Goal: Information Seeking & Learning: Check status

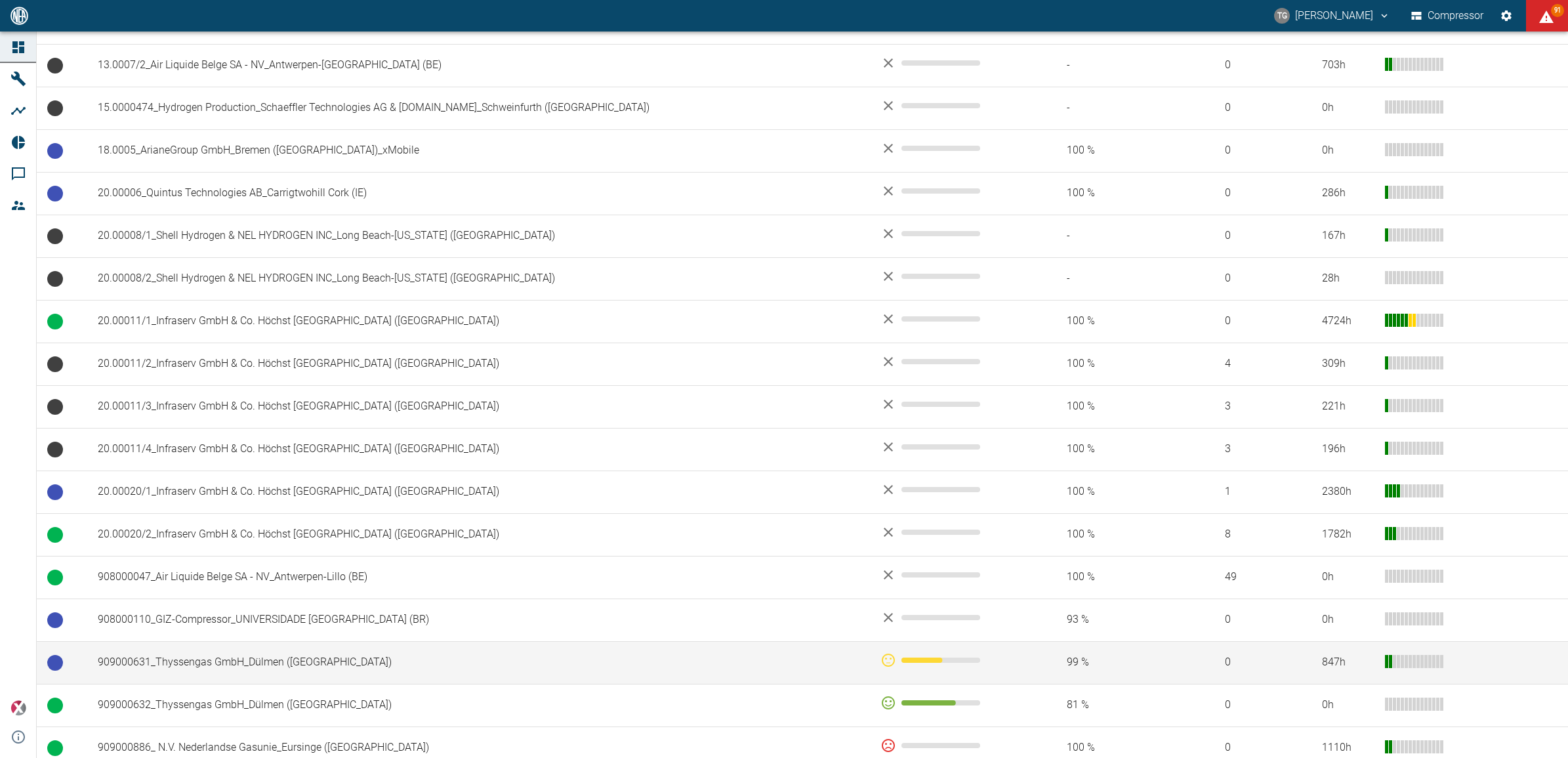
scroll to position [316, 0]
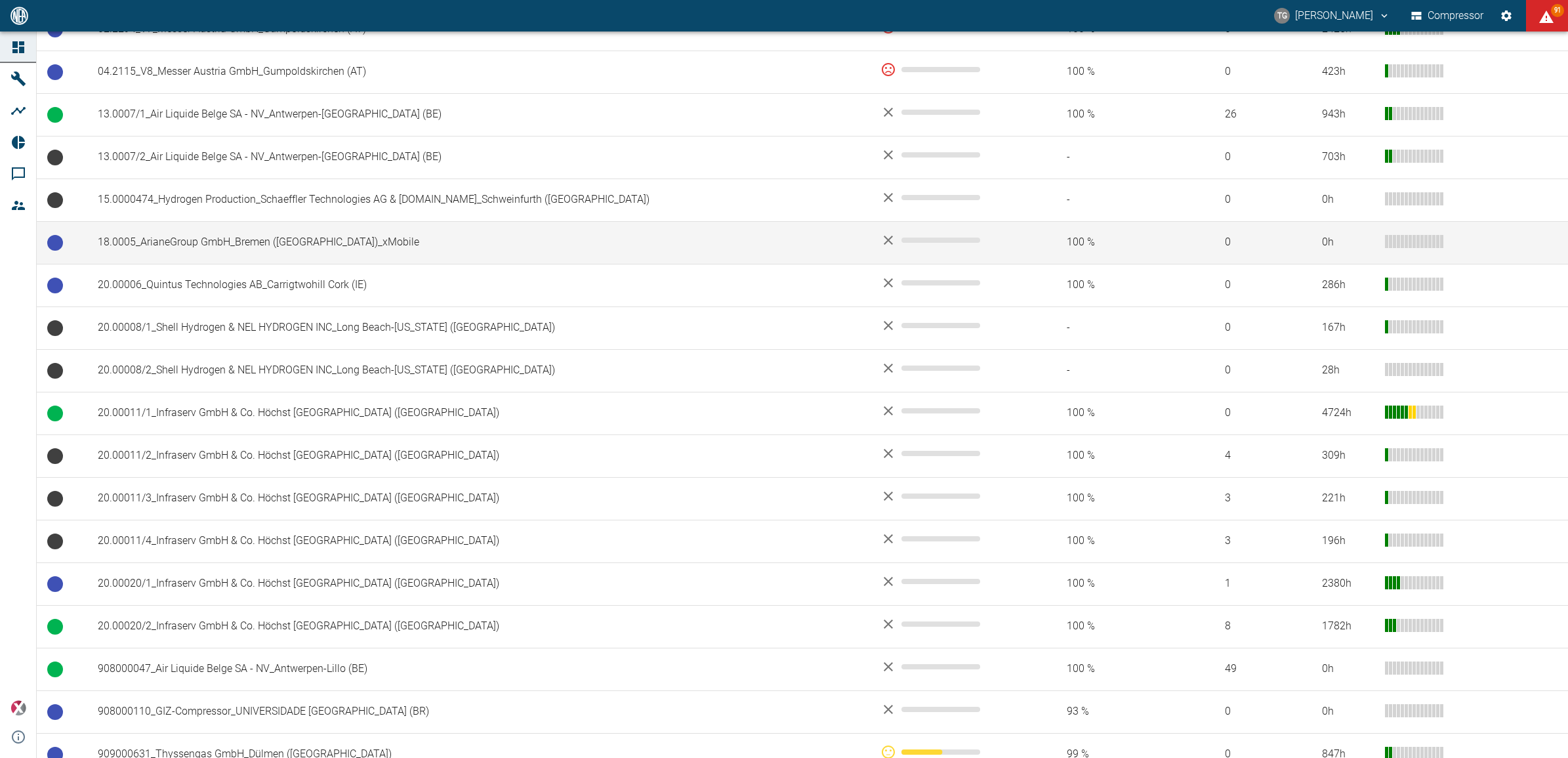
click at [225, 233] on td "18.0005_ArianeGroup GmbH_Bremen (DE)_xMobile" at bounding box center [478, 242] width 782 height 43
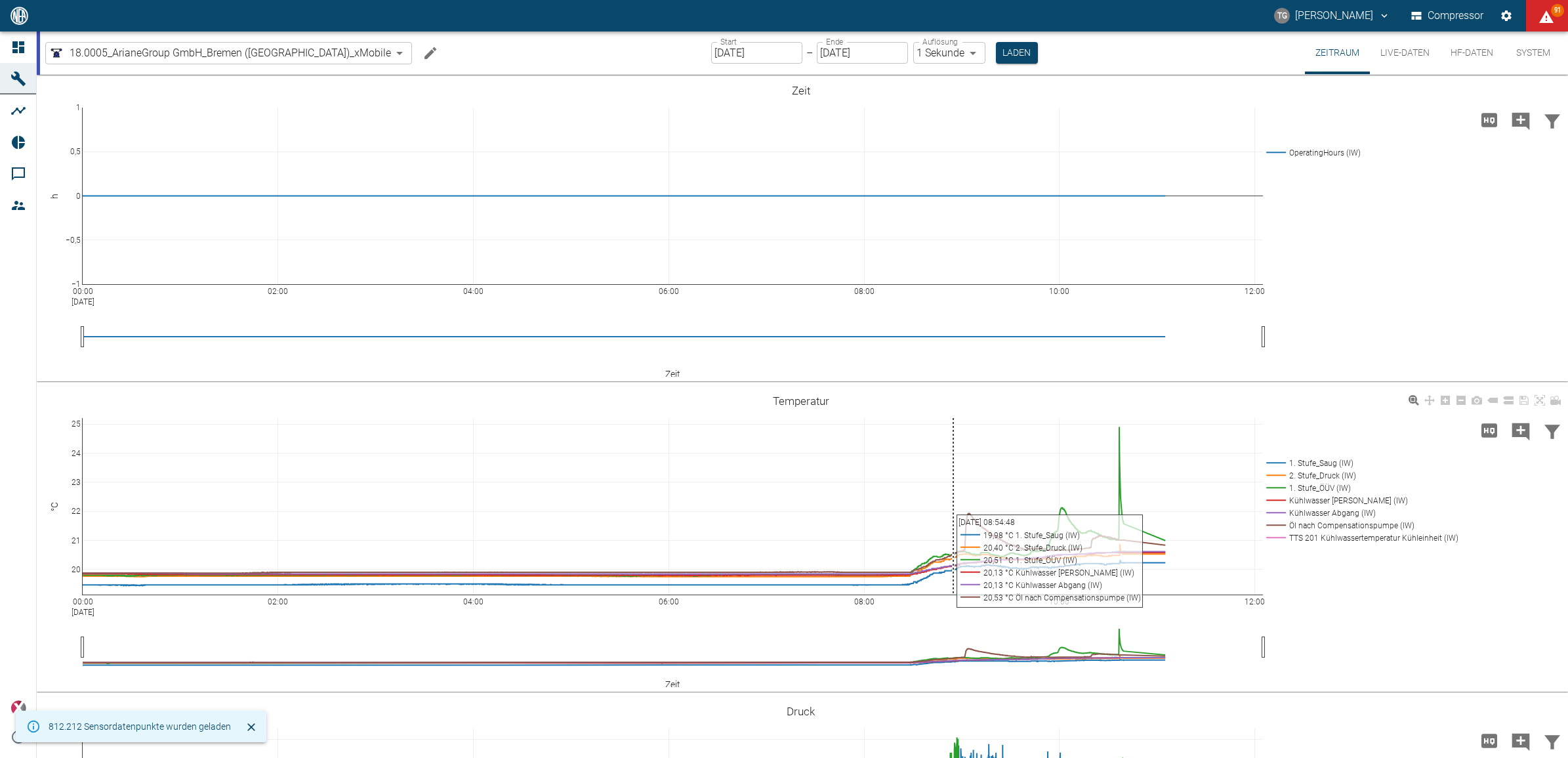
scroll to position [410, 0]
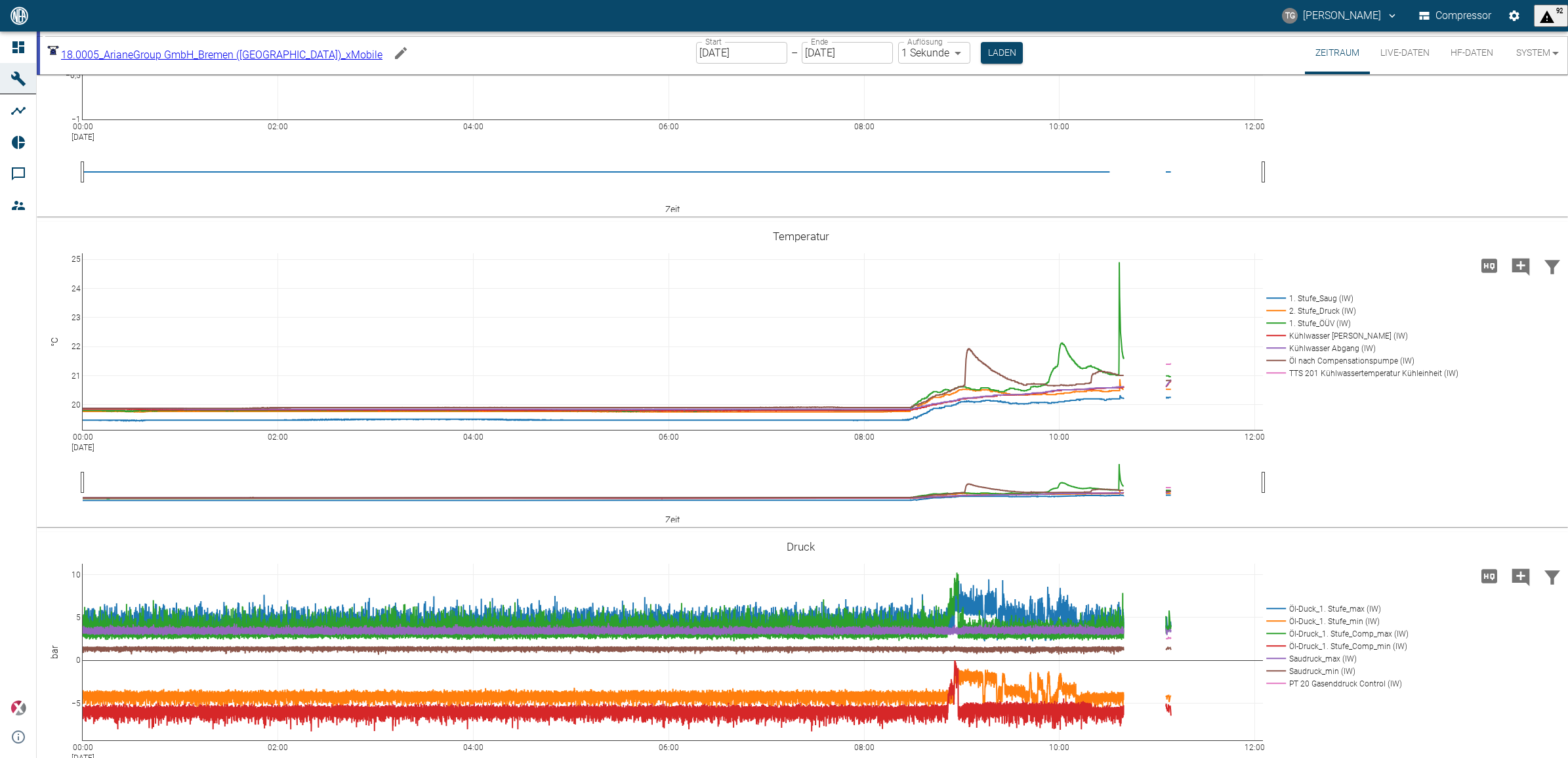
scroll to position [148, 0]
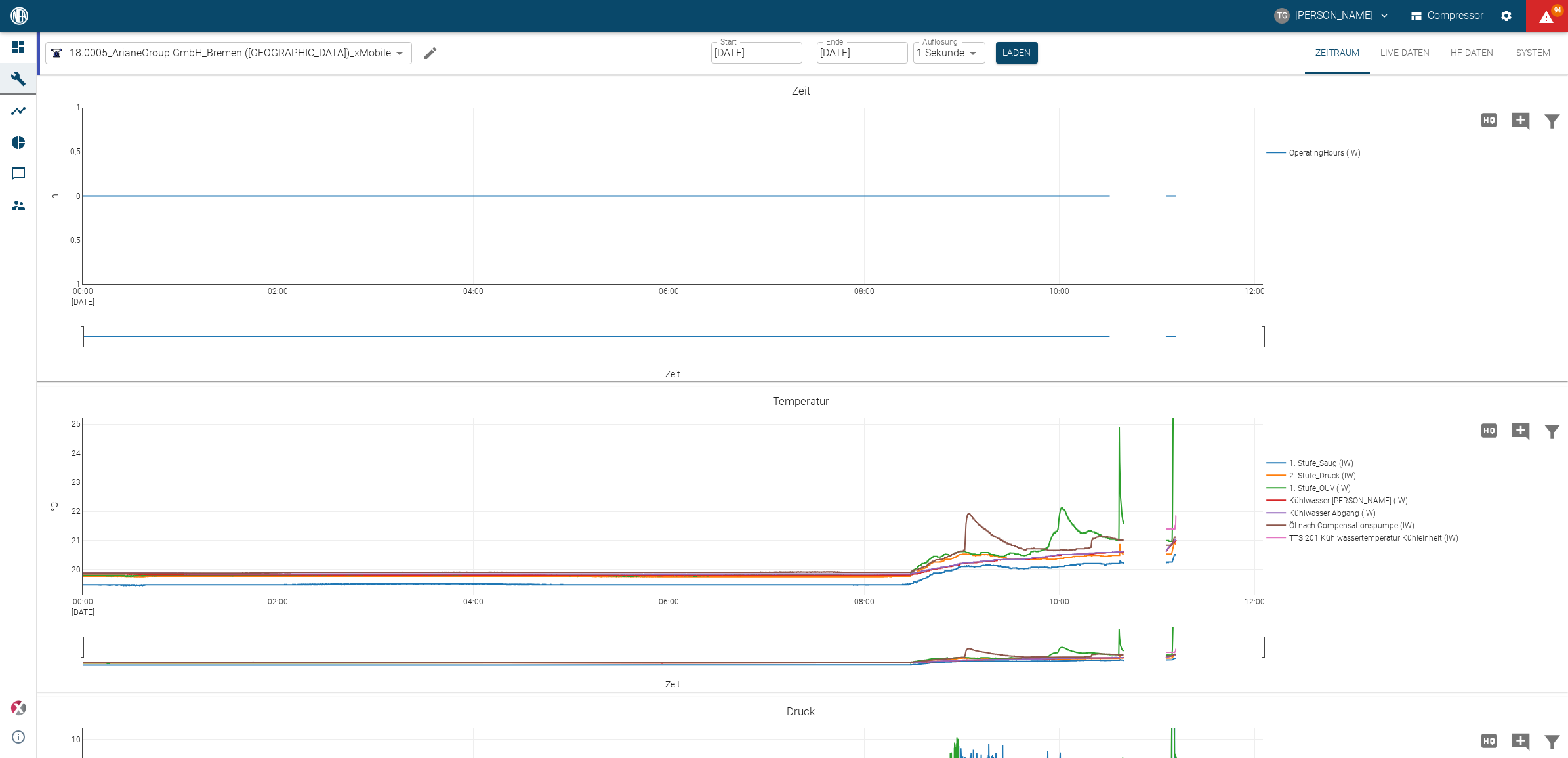
scroll to position [148, 0]
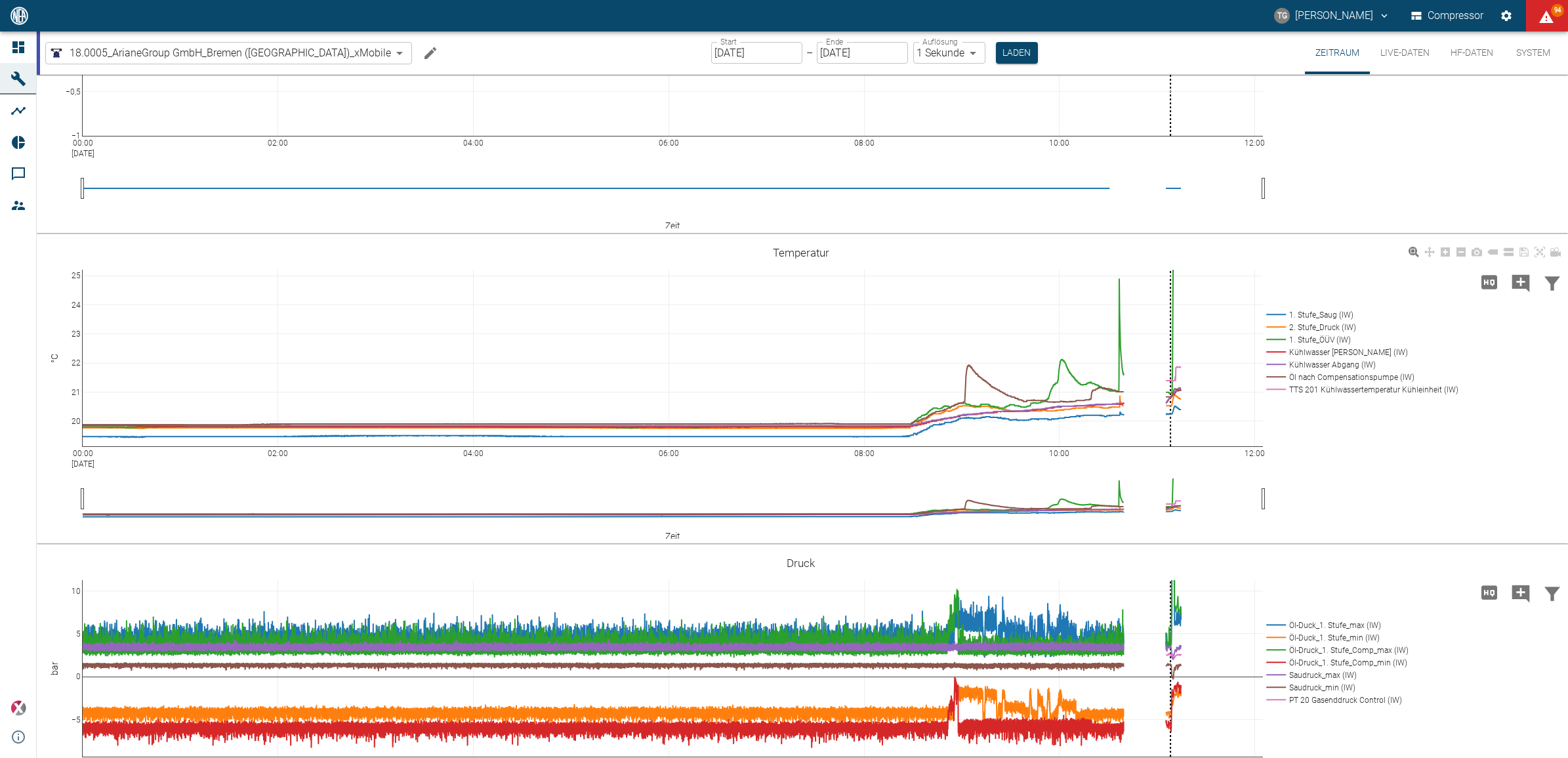
click at [898, 467] on div "00:00 [DATE] 02:00 04:00 06:00 08:00 10:00 12:00 20 21 22 23 24 25 1. Stufe_Sau…" at bounding box center [801, 391] width 1528 height 295
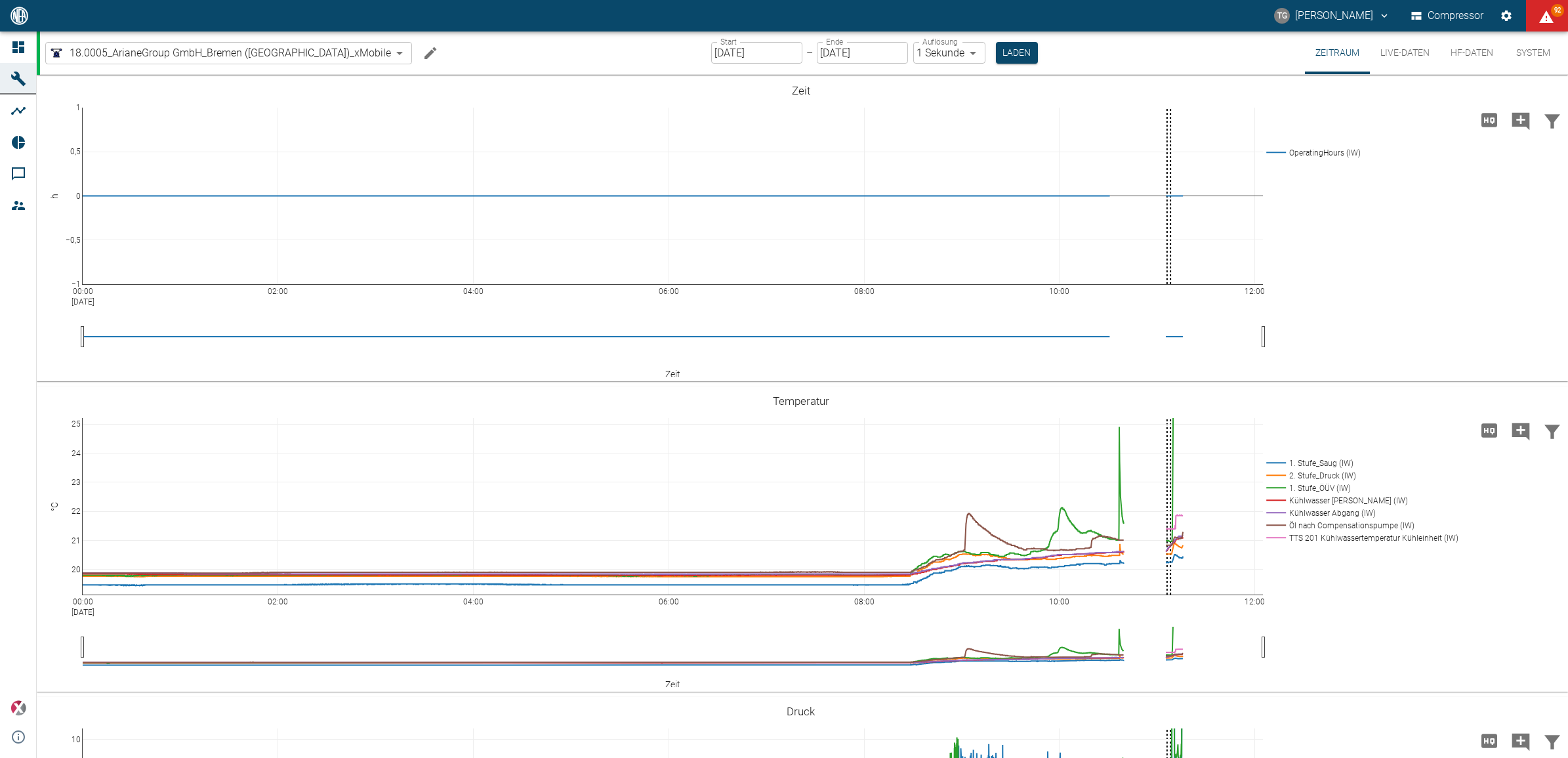
scroll to position [148, 0]
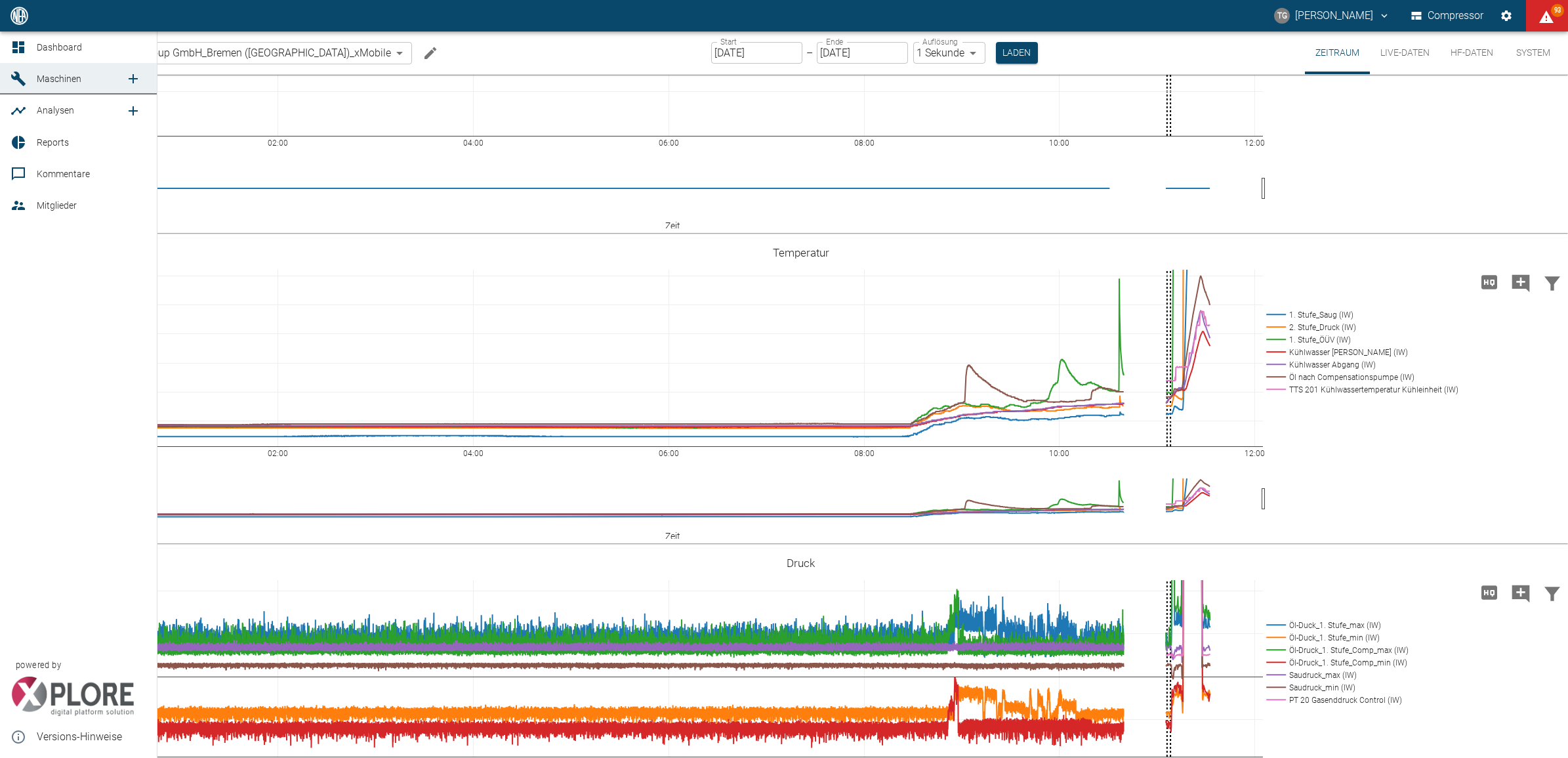
drag, startPoint x: 28, startPoint y: 107, endPoint x: 20, endPoint y: 103, distance: 8.9
click at [20, 103] on icon at bounding box center [18, 111] width 16 height 16
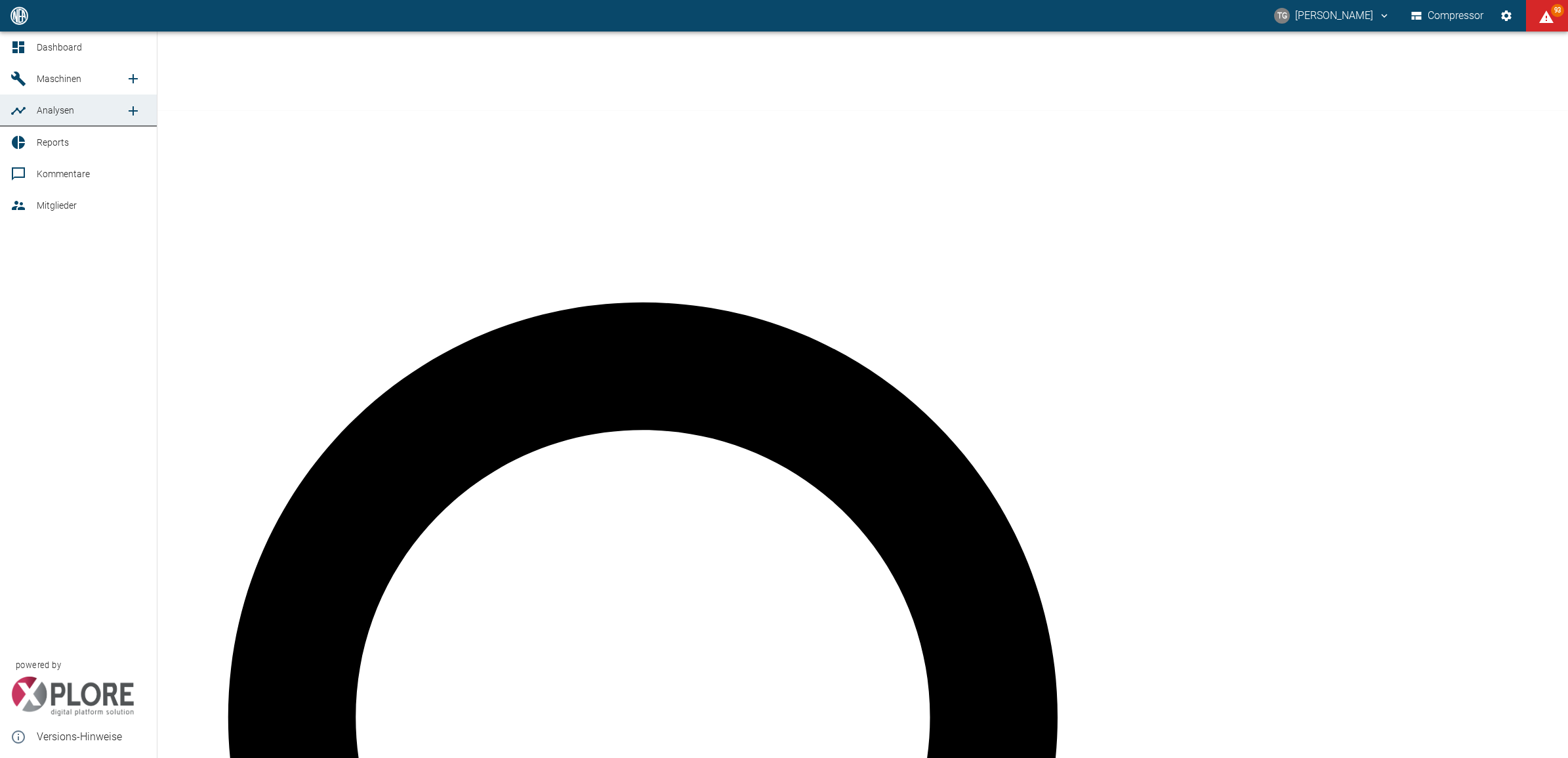
click at [58, 115] on span "Analysen" at bounding box center [55, 110] width 37 height 10
click at [70, 135] on span "Reports" at bounding box center [92, 142] width 110 height 16
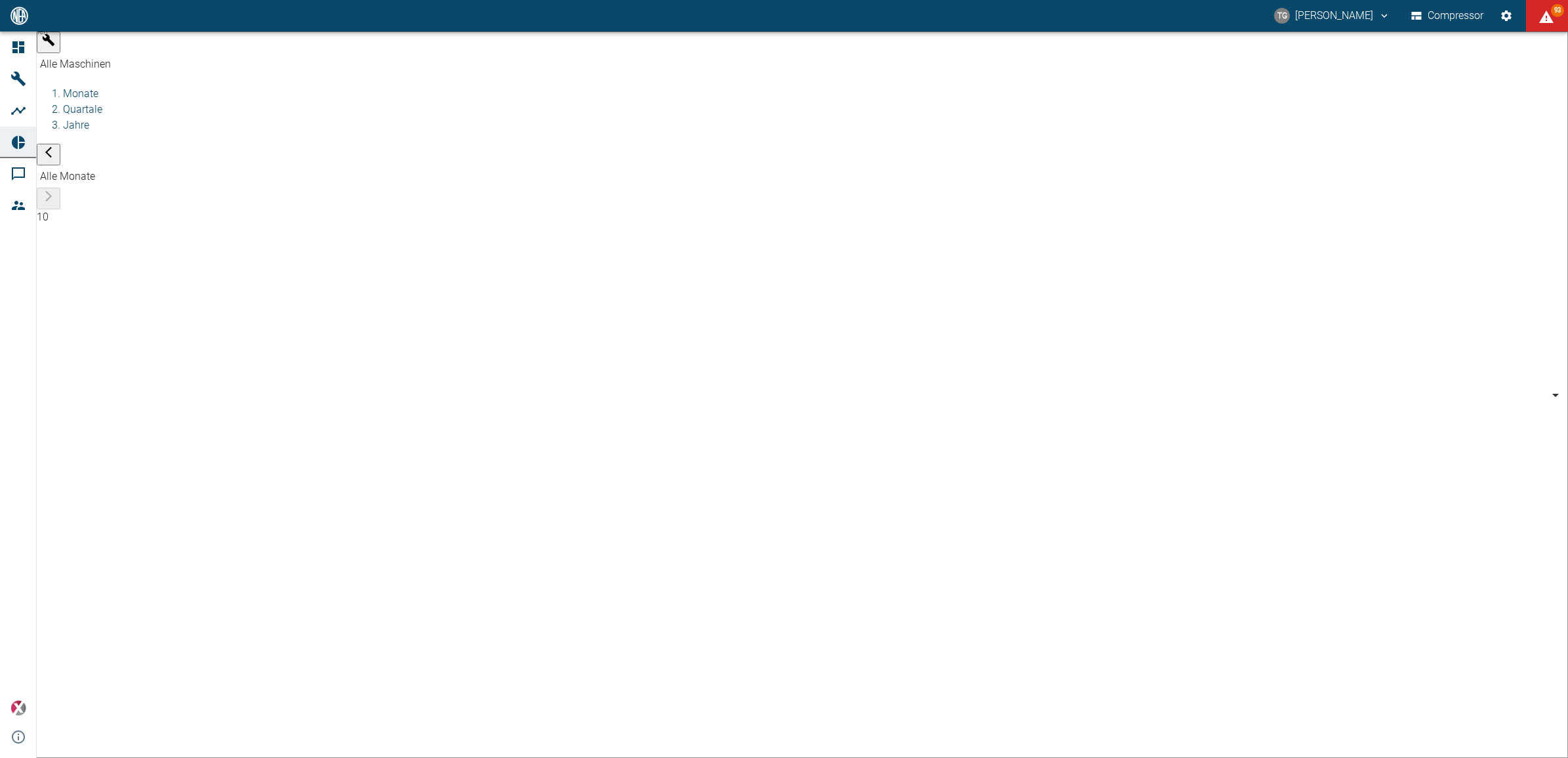
type input "52381507-e89c-473a-84ef-8e4810c4aa68"
click at [617, 209] on div at bounding box center [802, 209] width 1531 height 0
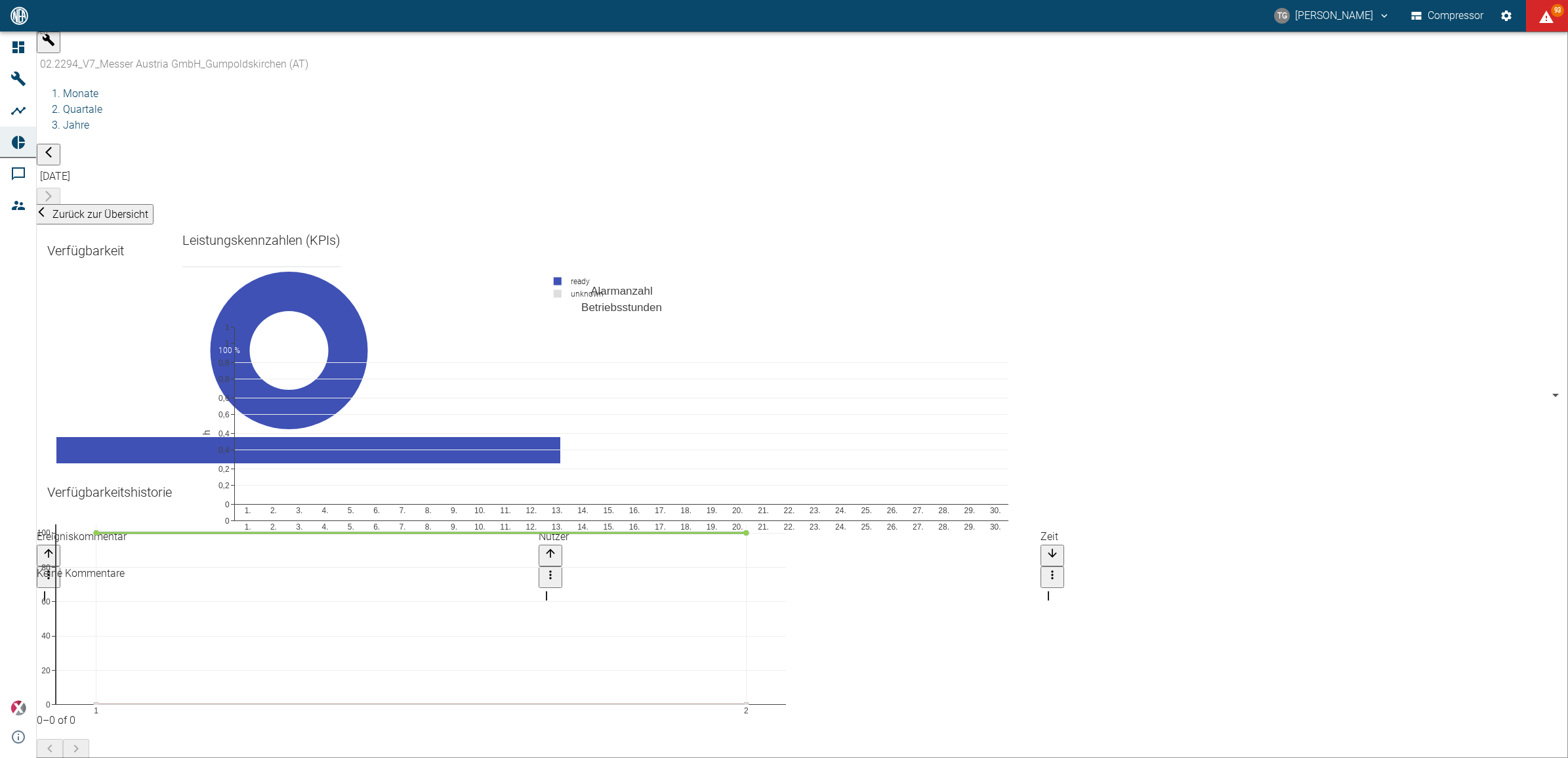
click at [382, 40] on body "TG Thomas Gregoir Compressor 93 Dashboard Maschinen Analysen Reports Kommentare…" at bounding box center [784, 379] width 1568 height 758
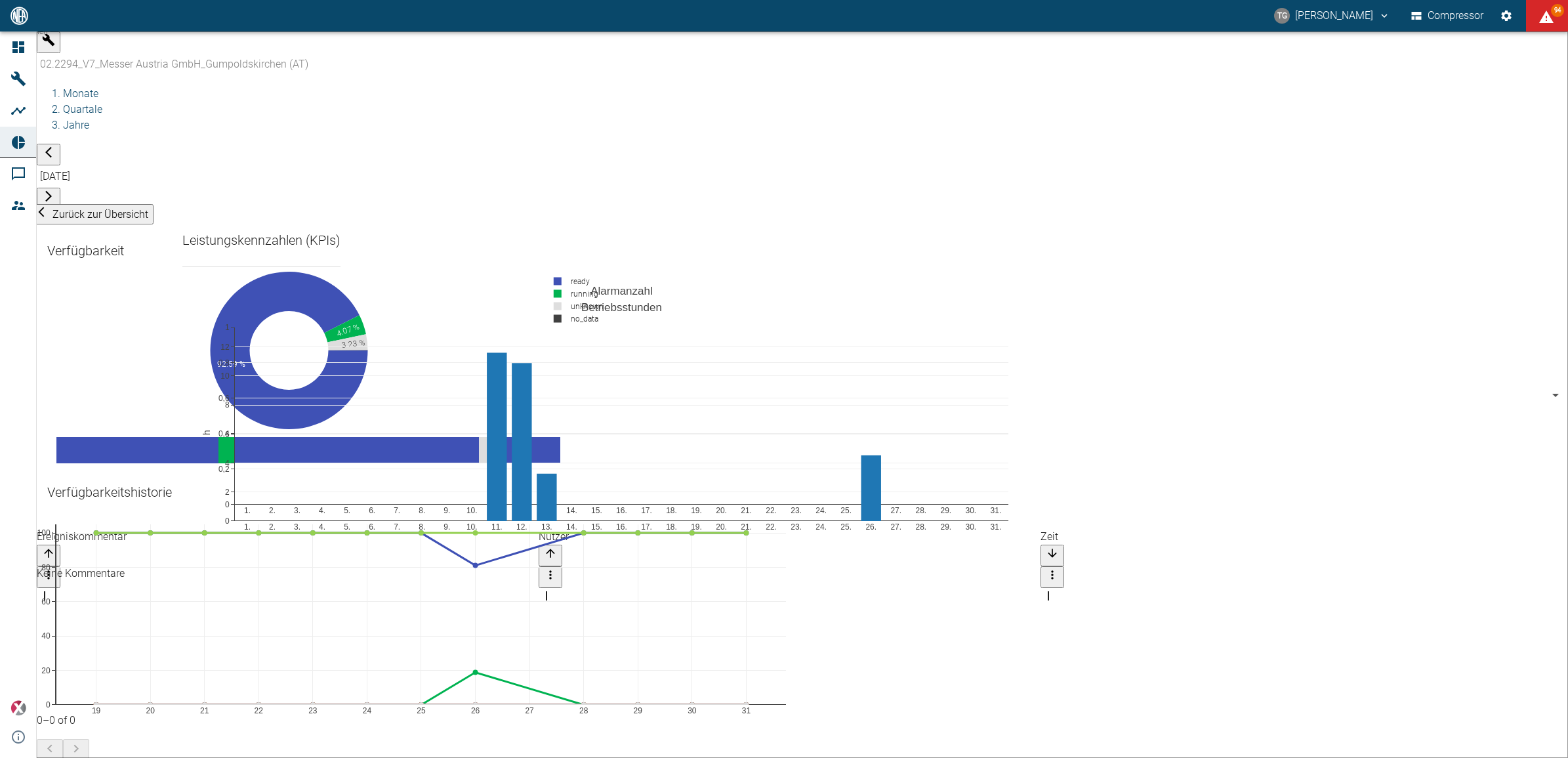
scroll to position [1596, 0]
drag, startPoint x: 507, startPoint y: 482, endPoint x: 610, endPoint y: 576, distance: 139.4
click at [87, 53] on div "02.2294_V7_Messer Austria GmbH_Gumpoldskirchen (AT)" at bounding box center [815, 64] width 1555 height 22
click at [139, 37] on div "Maschinen 02.2294_V7_Messer Austria GmbH_Gumpoldskirchen (AT) 52381507-e89c-473…" at bounding box center [802, 120] width 1531 height 178
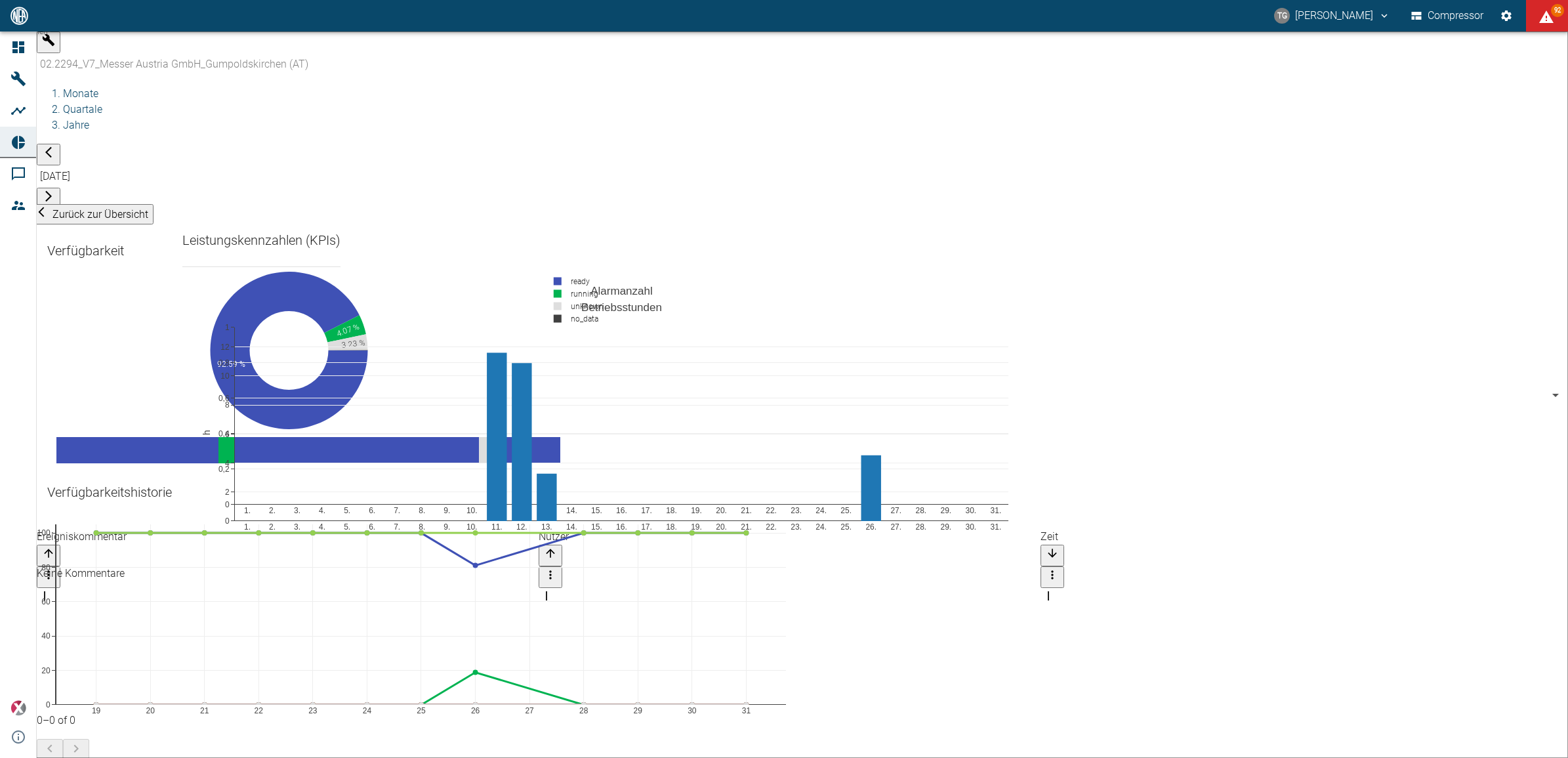
click at [153, 53] on div "02.2294_V7_Messer Austria GmbH_Gumpoldskirchen (AT)" at bounding box center [815, 64] width 1555 height 22
click at [172, 53] on div "02.2294_V7_Messer Austria GmbH_Gumpoldskirchen (AT)" at bounding box center [815, 64] width 1555 height 22
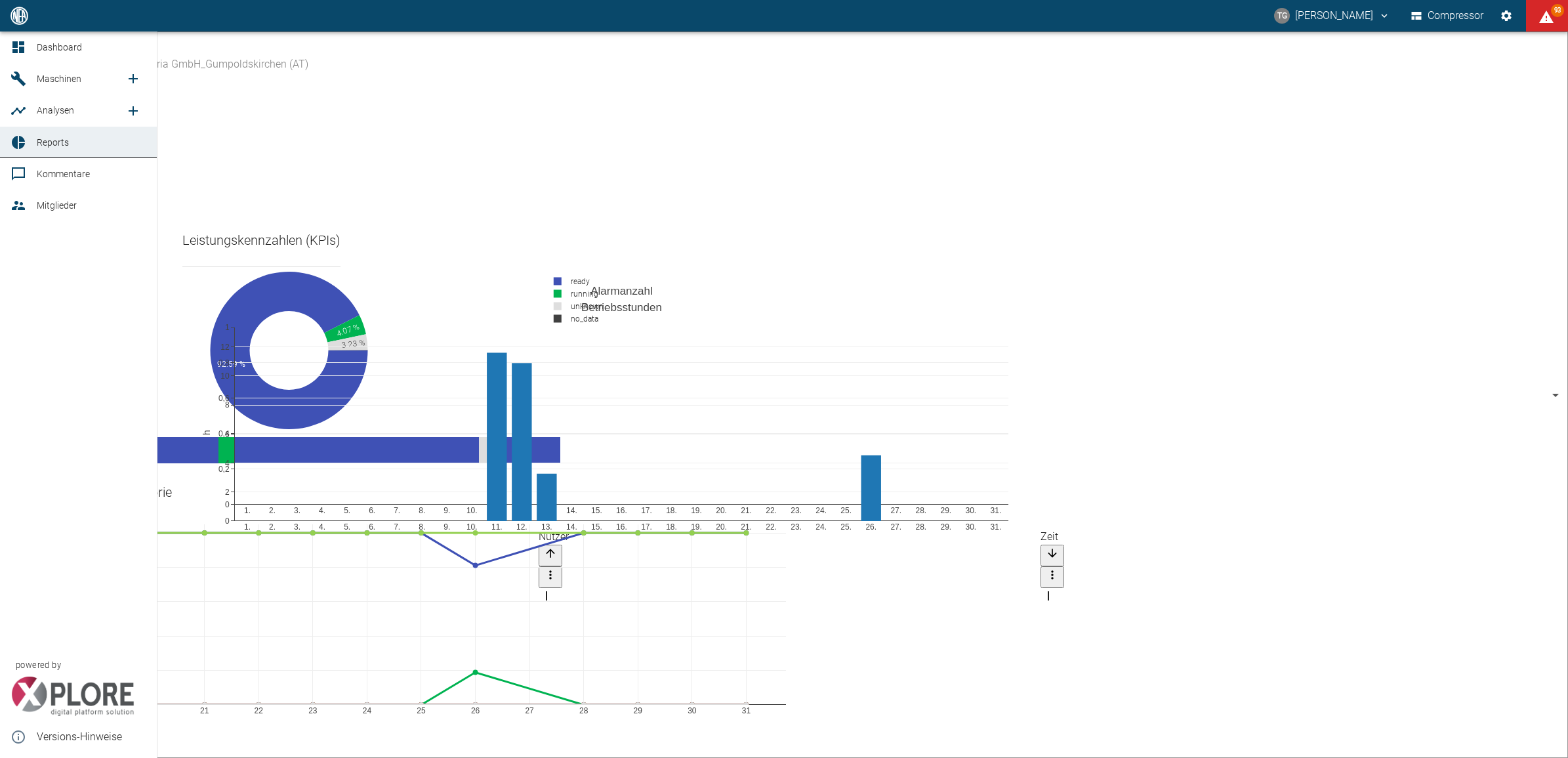
click at [30, 128] on link "Reports" at bounding box center [78, 142] width 157 height 32
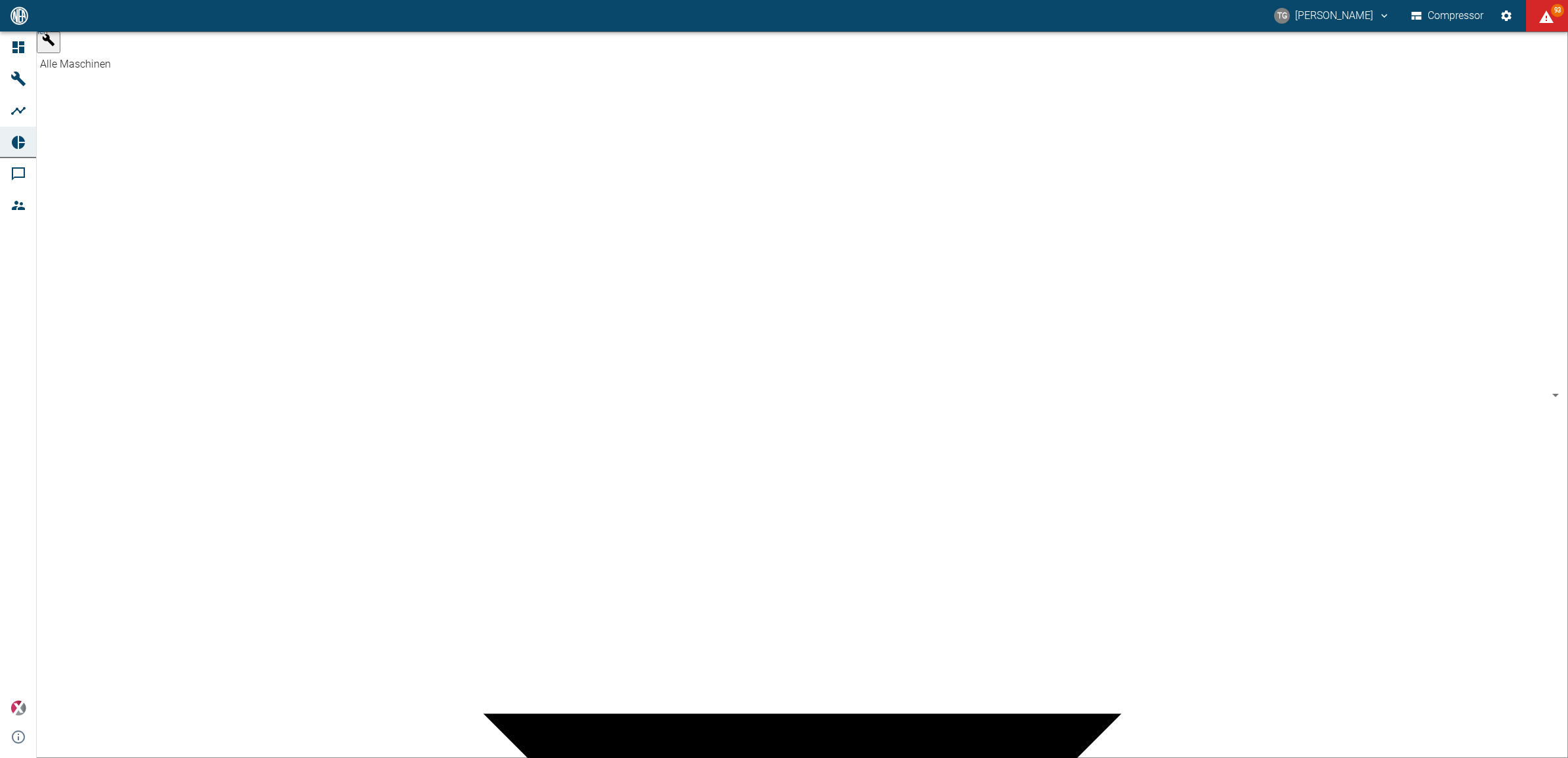
click at [114, 50] on body "TG Thomas Gregoir Compressor 93 Dashboard Maschinen Analysen Reports Kommentare…" at bounding box center [784, 379] width 1568 height 758
type input "62df7942-7815-4ccf-a722-4ba74b721732"
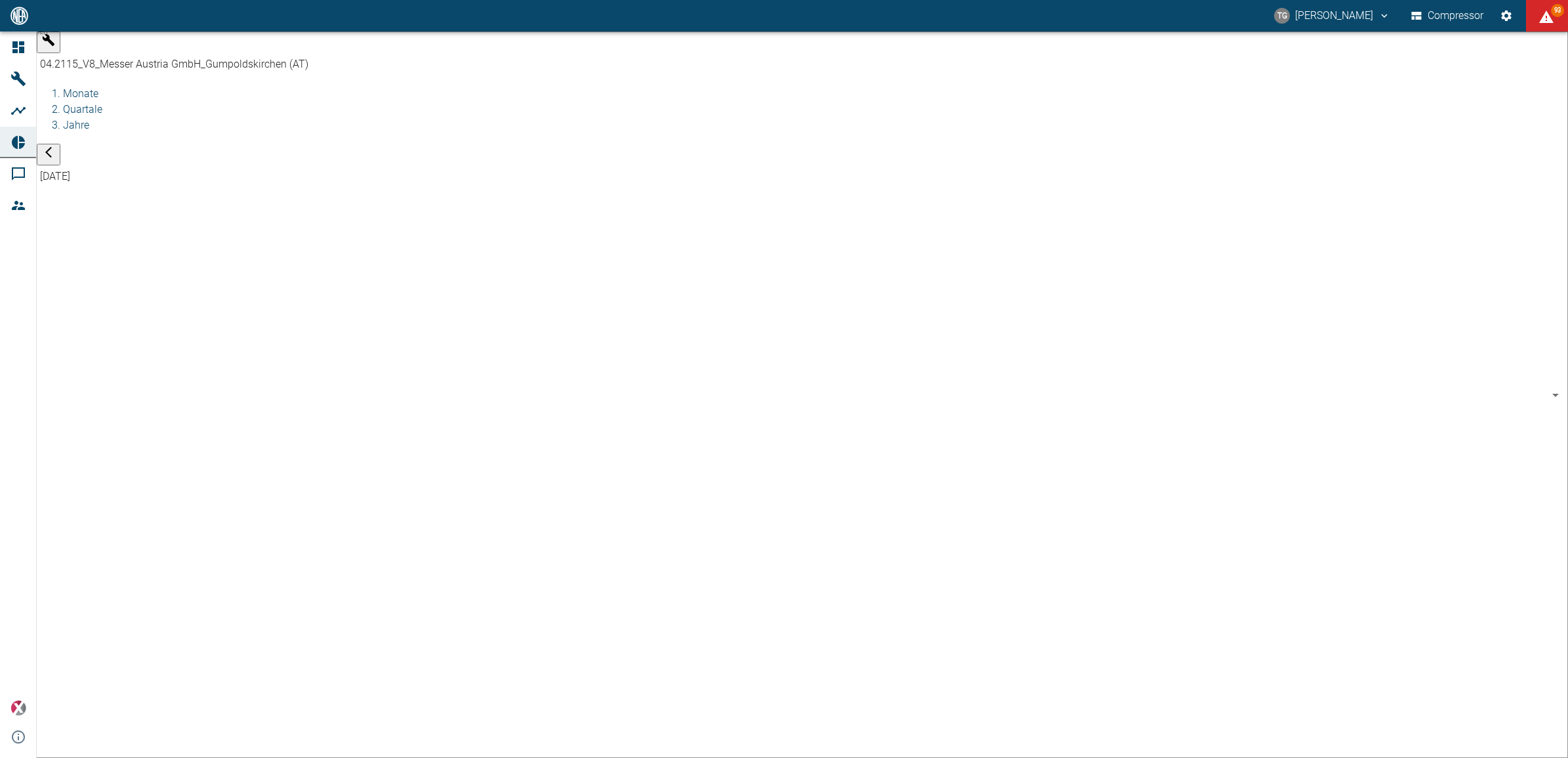
click at [415, 47] on body "TG Thomas Gregoir Compressor 93 Dashboard Maschinen Analysen Reports Kommentare…" at bounding box center [784, 379] width 1568 height 758
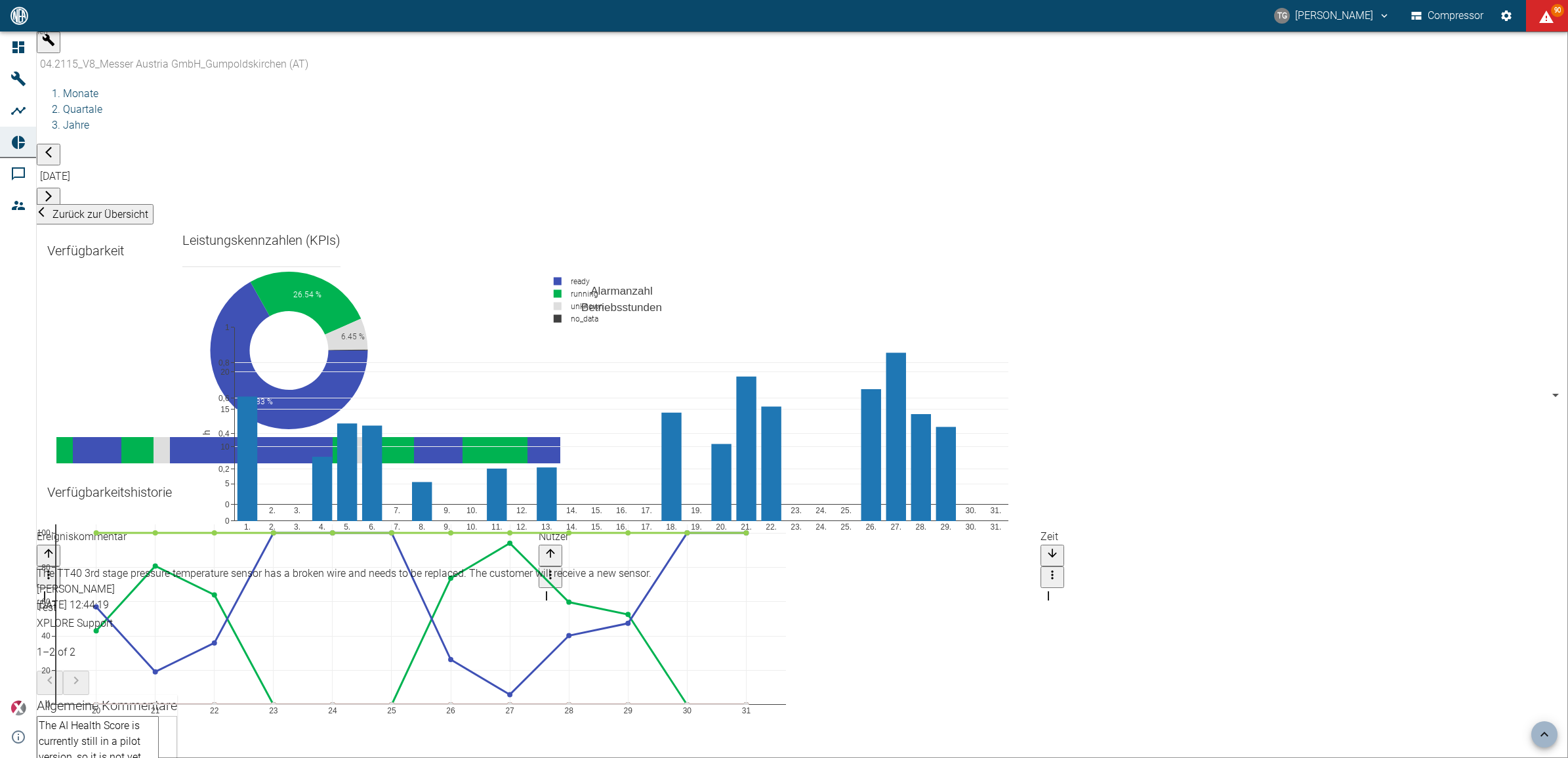
scroll to position [1933, 0]
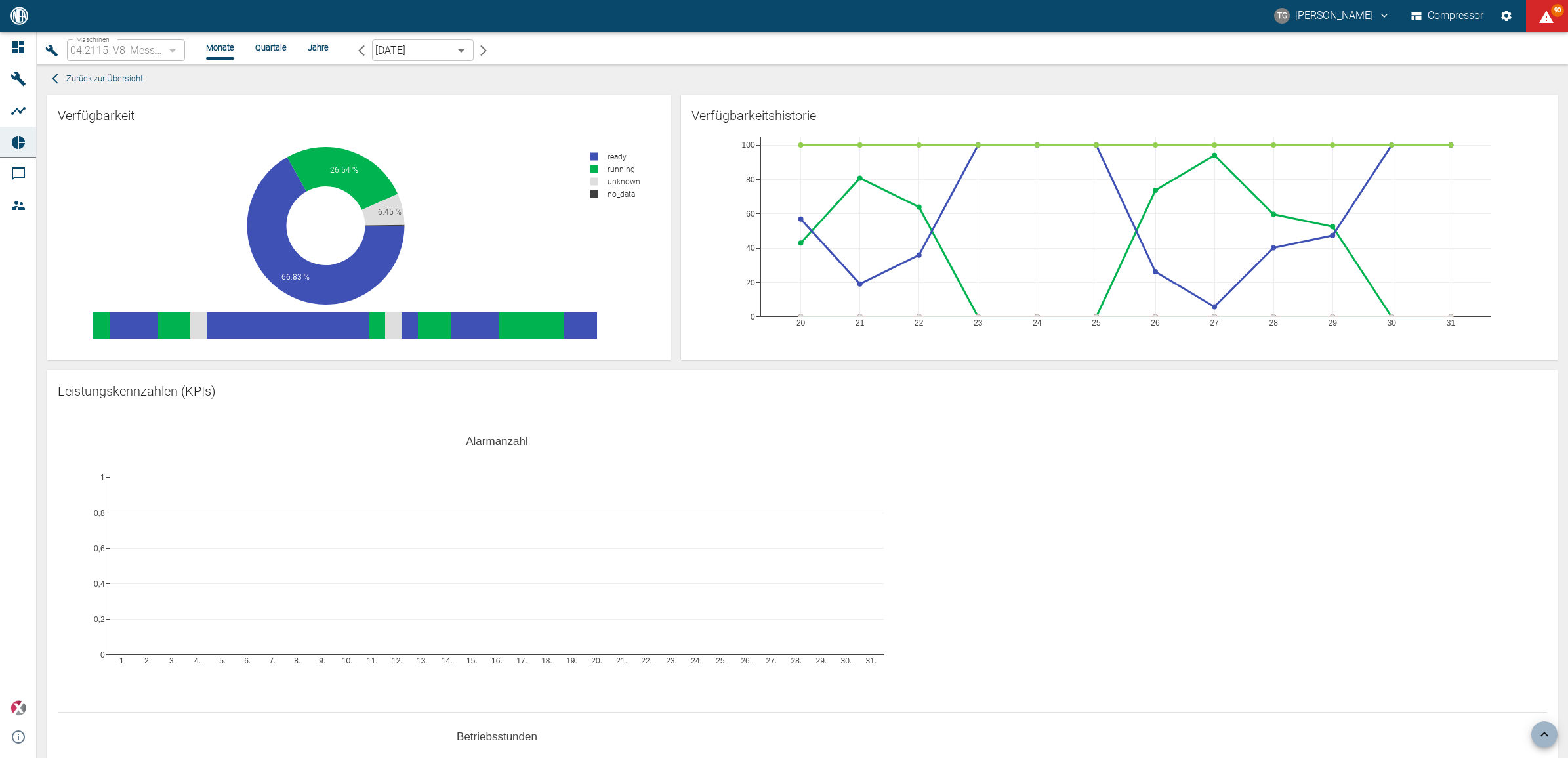
scroll to position [1933, 0]
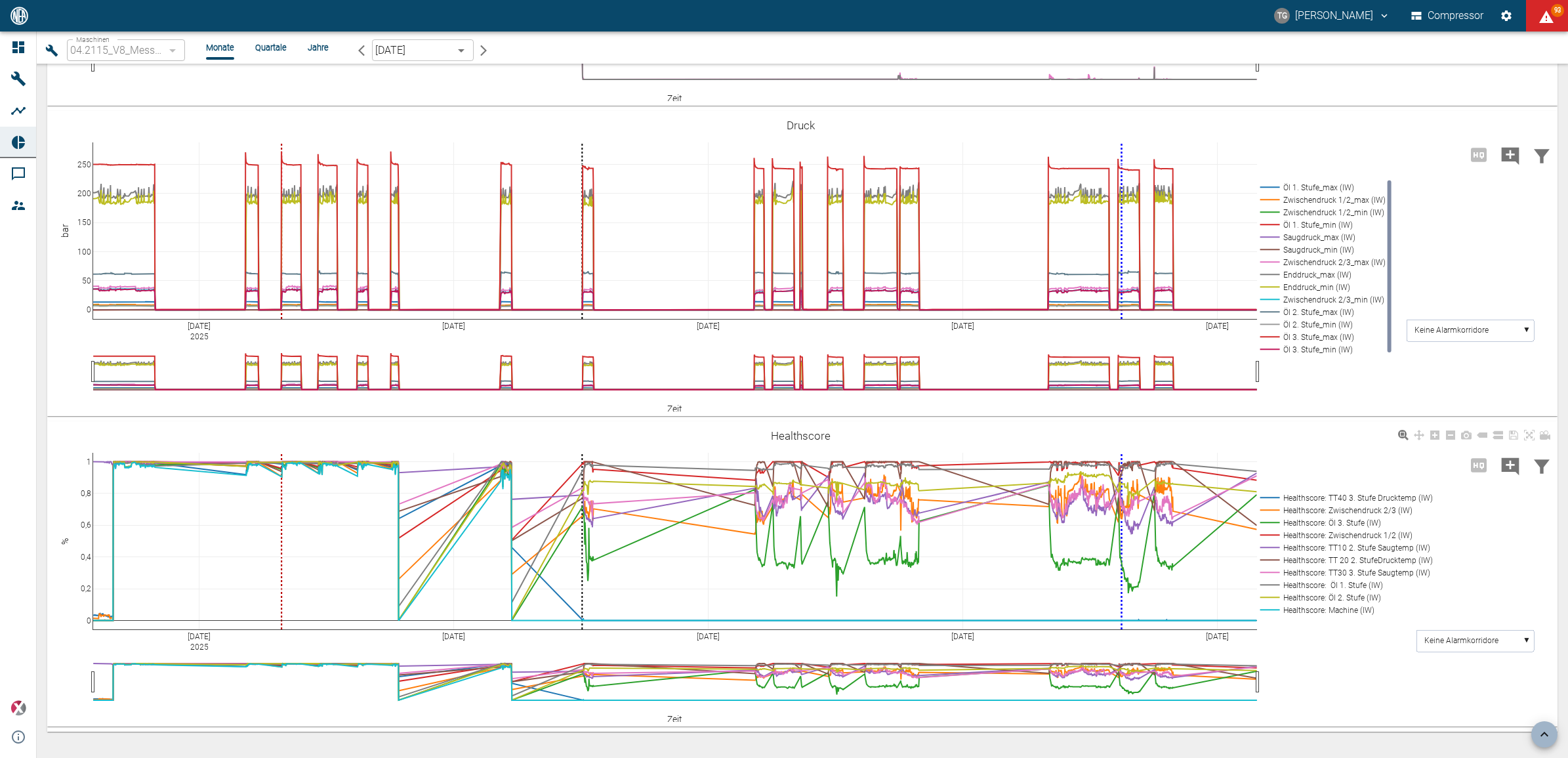
click at [1087, 426] on div "Aug 3 2025 Aug 10 Aug 17 Aug 24 Aug 31 0 0,2 0,4 0,6 0,8 1 Healthscore: TT40 3.…" at bounding box center [801, 574] width 1506 height 295
